Goal: Use online tool/utility: Utilize a website feature to perform a specific function

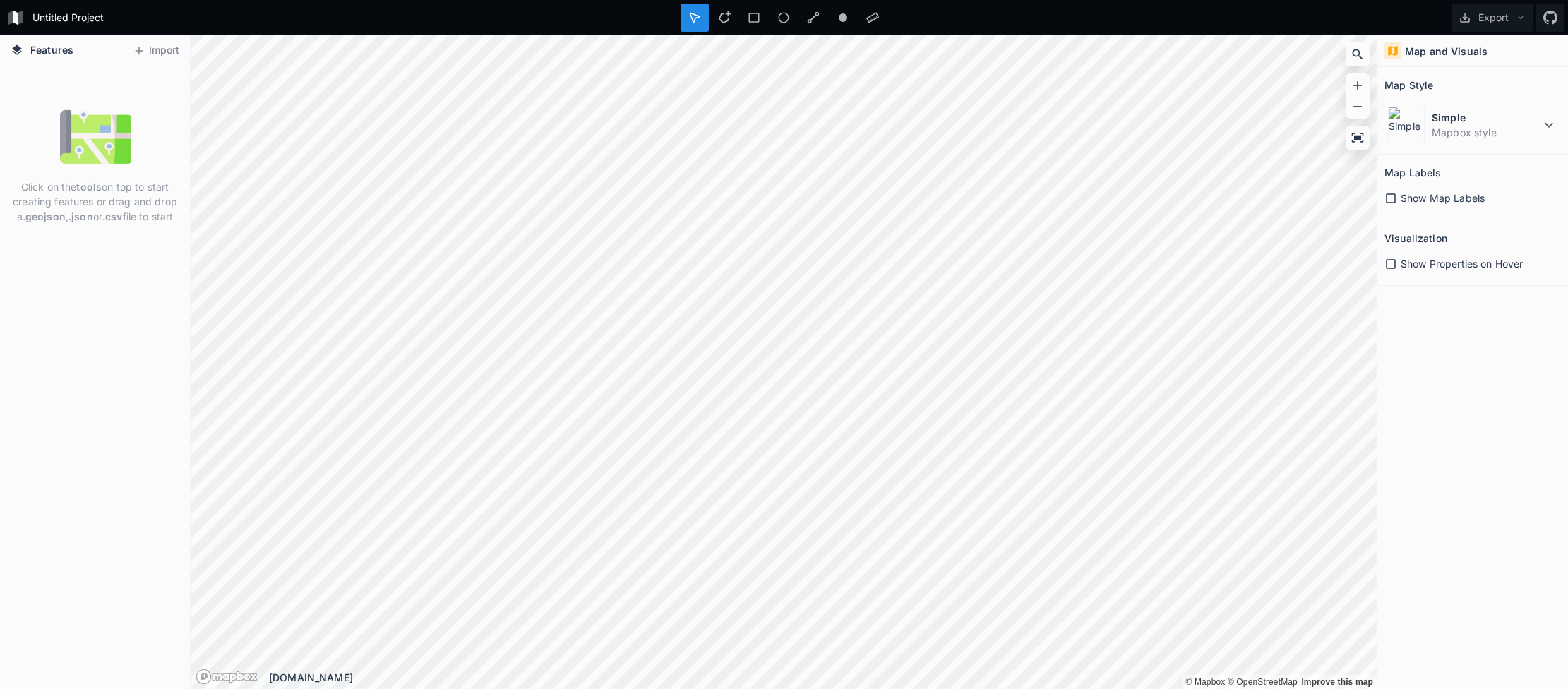
click at [1388, 197] on icon at bounding box center [1391, 198] width 13 height 13
click at [1395, 199] on icon at bounding box center [1391, 198] width 10 height 10
click at [1397, 265] on div "Show Properties on Hover" at bounding box center [1473, 263] width 177 height 14
click at [1396, 265] on icon at bounding box center [1391, 264] width 13 height 13
click at [156, 50] on button "Import" at bounding box center [156, 51] width 61 height 22
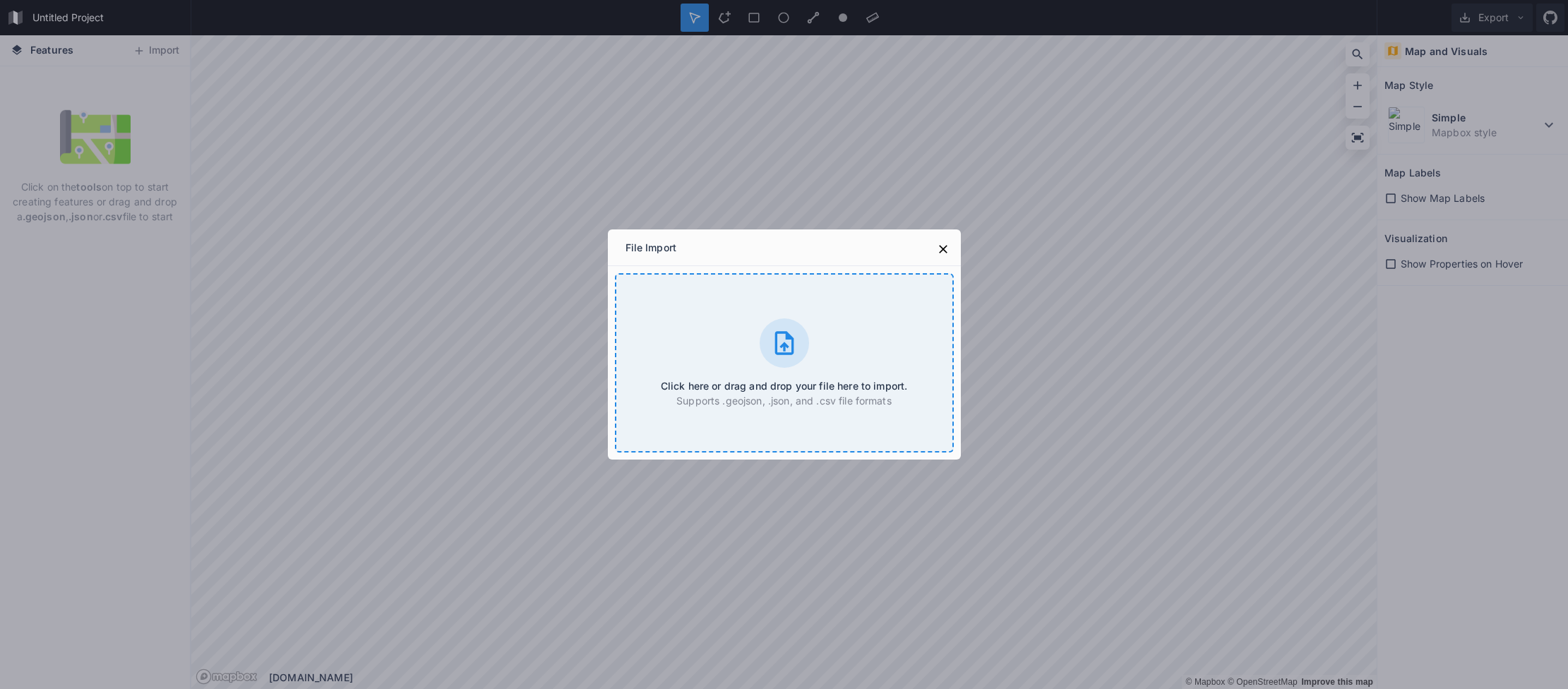
click at [786, 359] on div at bounding box center [785, 343] width 50 height 50
click at [940, 255] on icon at bounding box center [943, 249] width 14 height 14
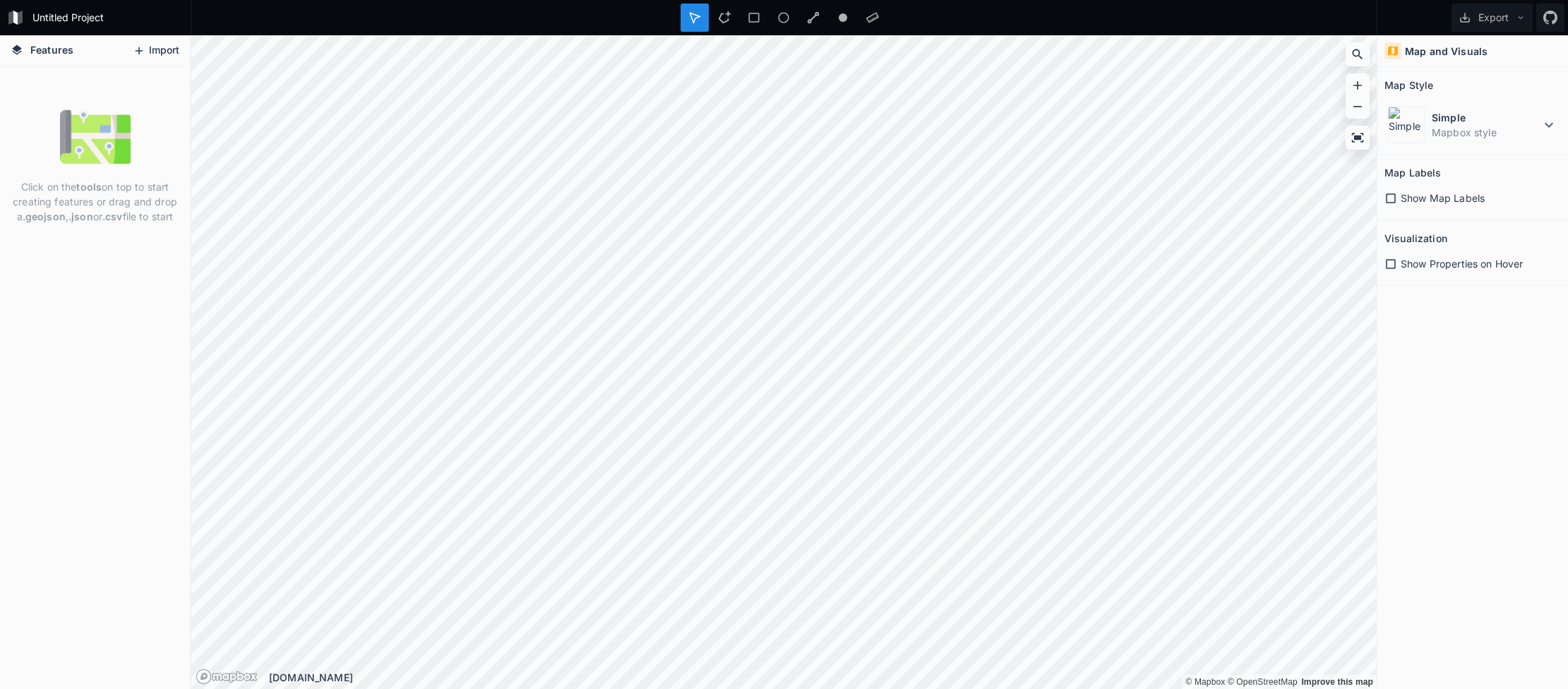
click at [156, 50] on button "Import" at bounding box center [156, 51] width 61 height 22
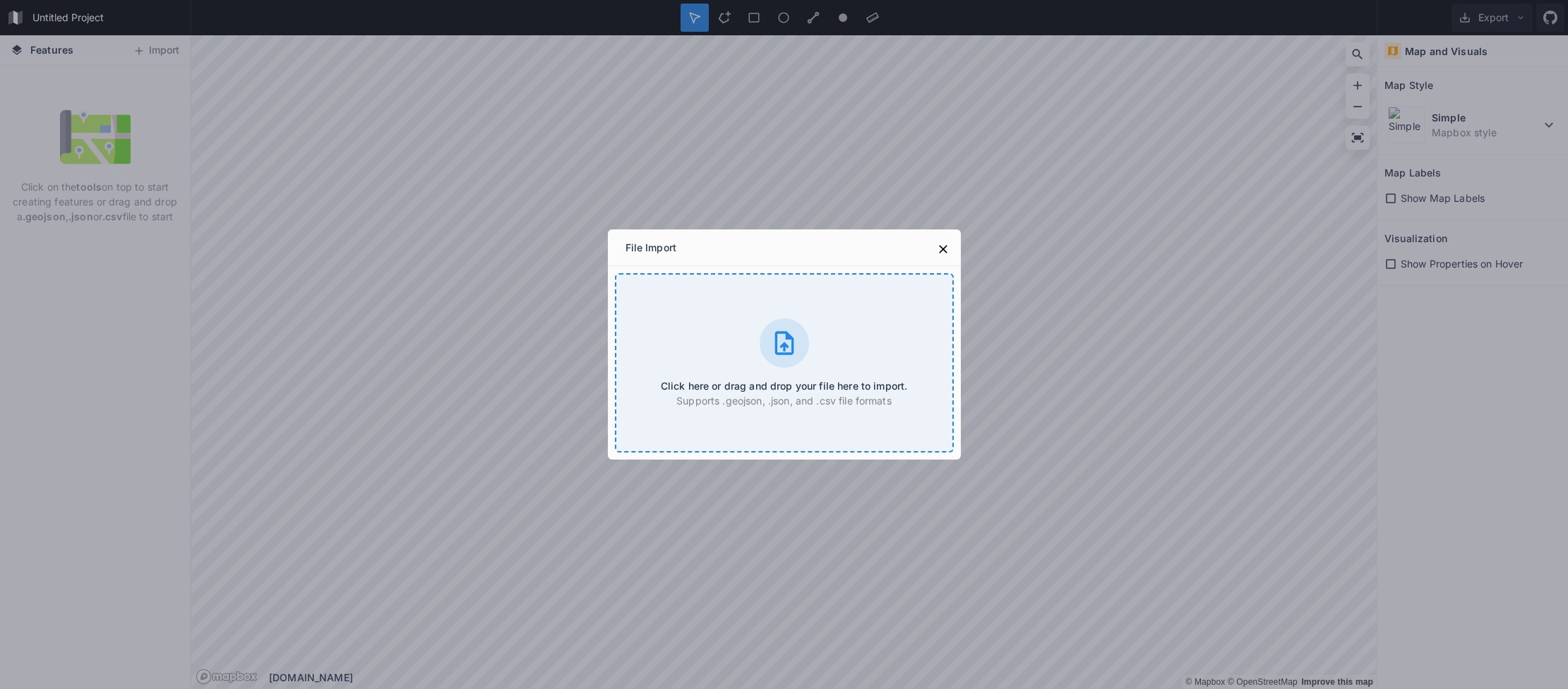
click at [767, 347] on div at bounding box center [785, 343] width 50 height 50
